Goal: Task Accomplishment & Management: Manage account settings

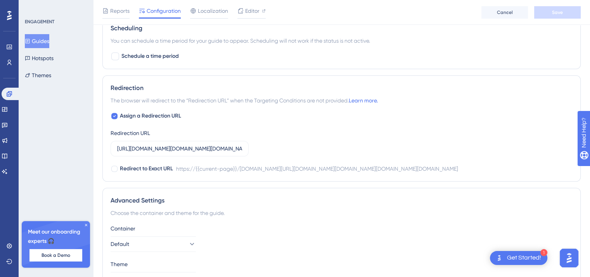
scroll to position [613, 0]
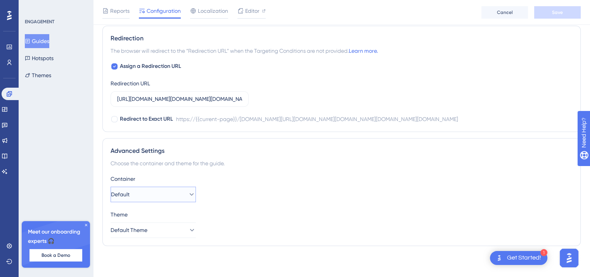
click at [177, 191] on button "Default" at bounding box center [153, 195] width 85 height 16
click at [219, 209] on div "Container Default Default Default Theme Default Theme" at bounding box center [342, 206] width 462 height 64
click at [173, 222] on div "Theme Default Theme" at bounding box center [342, 224] width 462 height 28
click at [175, 226] on button "Default Theme" at bounding box center [153, 230] width 85 height 16
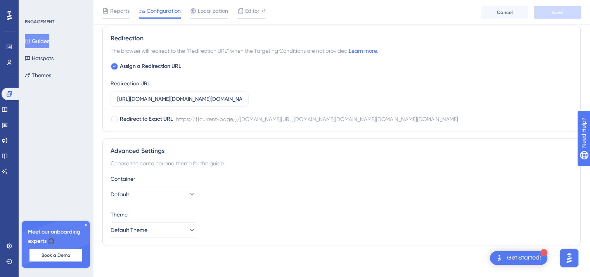
click at [264, 188] on div "Container Default" at bounding box center [342, 188] width 462 height 28
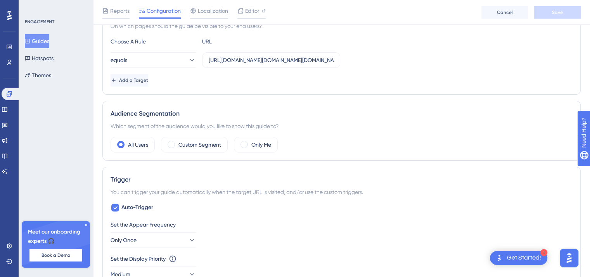
scroll to position [198, 0]
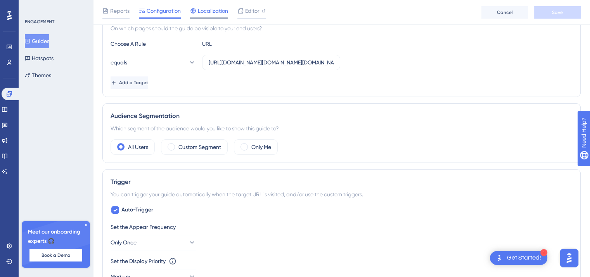
click at [212, 17] on div "Localization" at bounding box center [209, 12] width 38 height 12
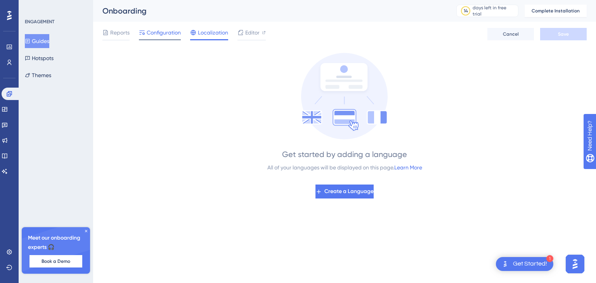
click at [158, 31] on span "Configuration" at bounding box center [164, 32] width 34 height 9
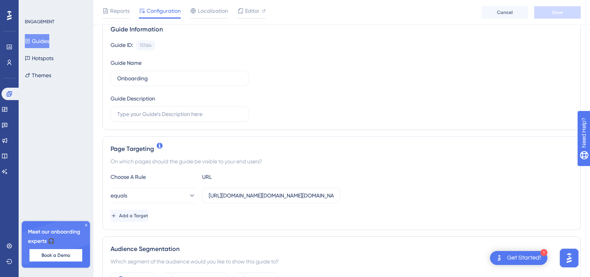
scroll to position [78, 0]
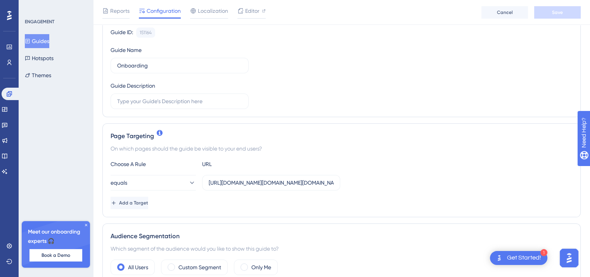
click at [190, 92] on div "Guide Description" at bounding box center [180, 95] width 138 height 28
click at [301, 114] on div "Guide Information Guide ID: 151164 Copy Guide Name Onboarding Guide Description" at bounding box center [341, 60] width 478 height 113
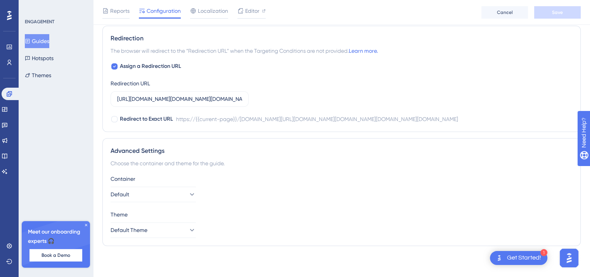
scroll to position [613, 0]
